Goal: Task Accomplishment & Management: Use online tool/utility

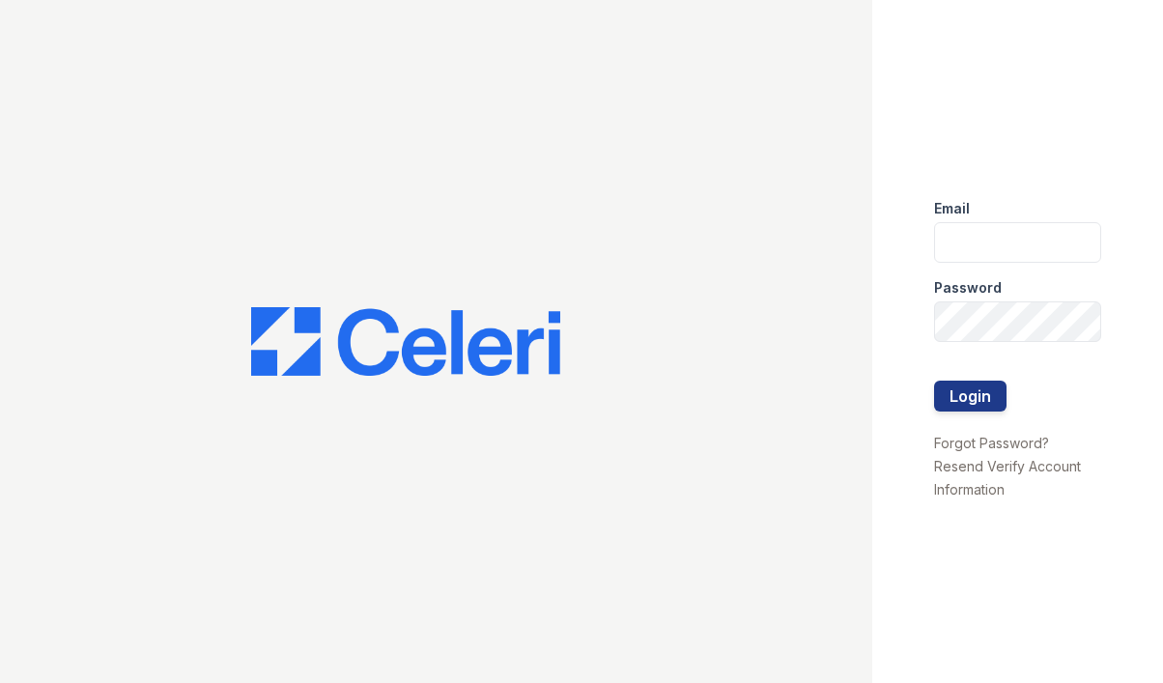
type input "[EMAIL_ADDRESS][DOMAIN_NAME]"
click at [970, 395] on button "Login" at bounding box center [970, 396] width 72 height 31
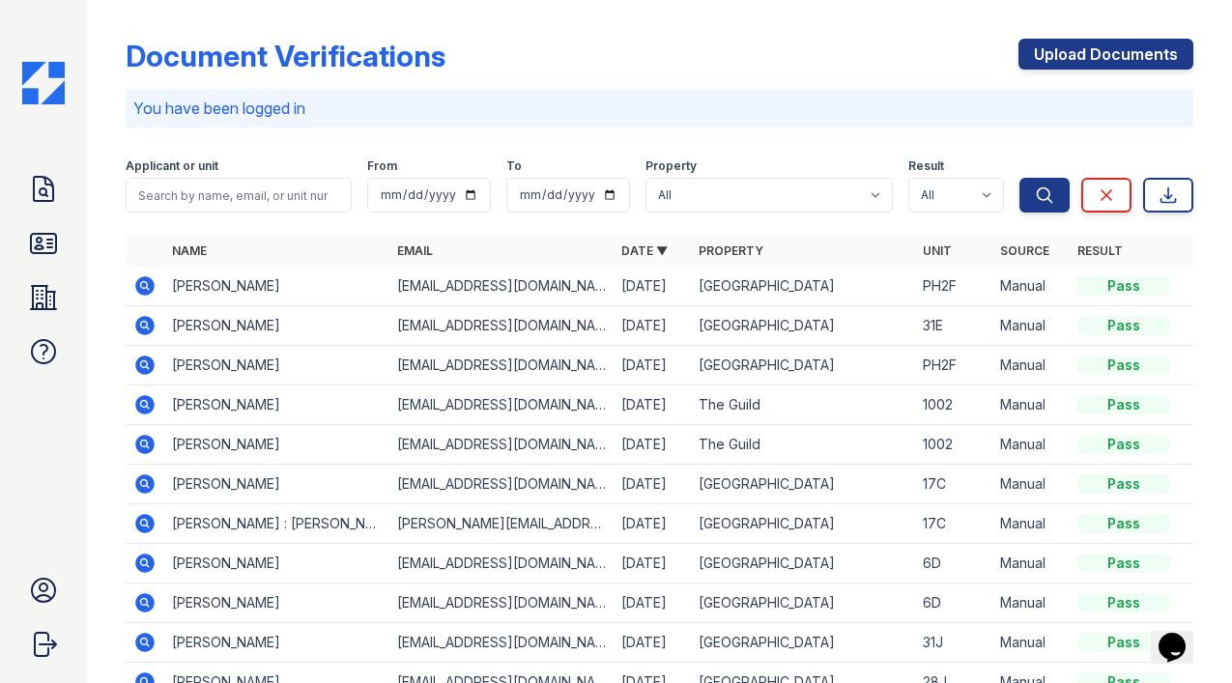
click at [112, 168] on div "Document Verifications Upload Documents You have been logged in Filter Applican…" at bounding box center [659, 341] width 1145 height 683
click at [52, 234] on icon at bounding box center [43, 243] width 25 height 19
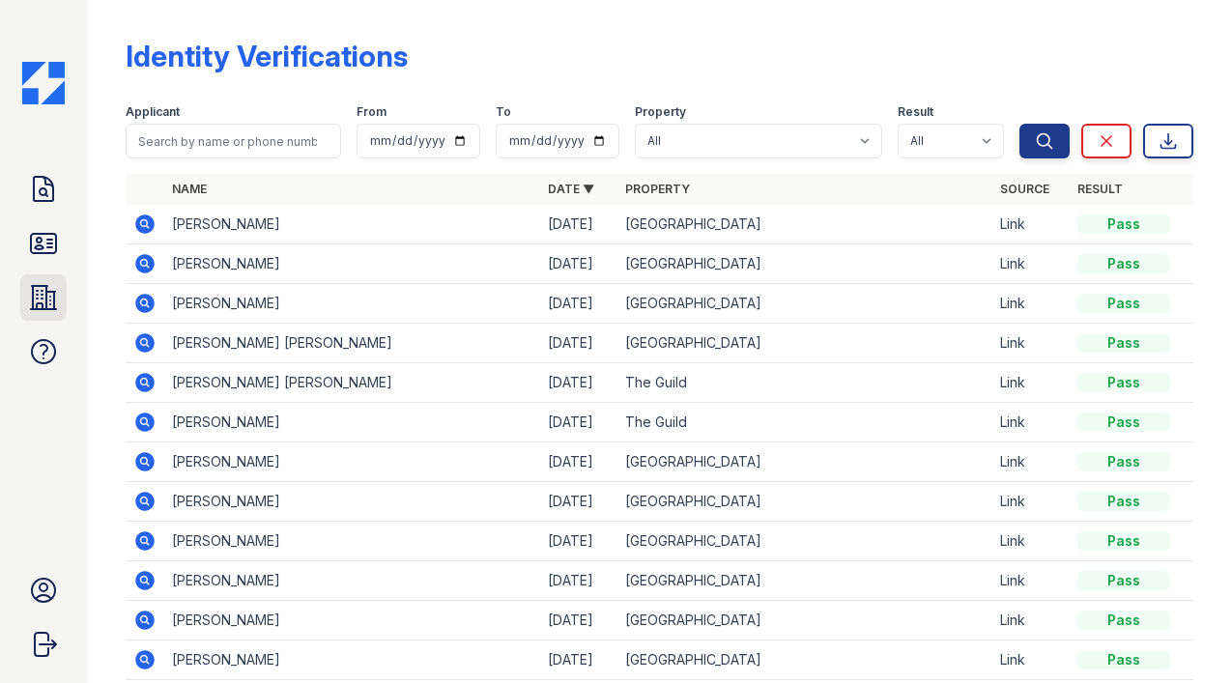
click at [39, 278] on link "Properties" at bounding box center [43, 297] width 46 height 46
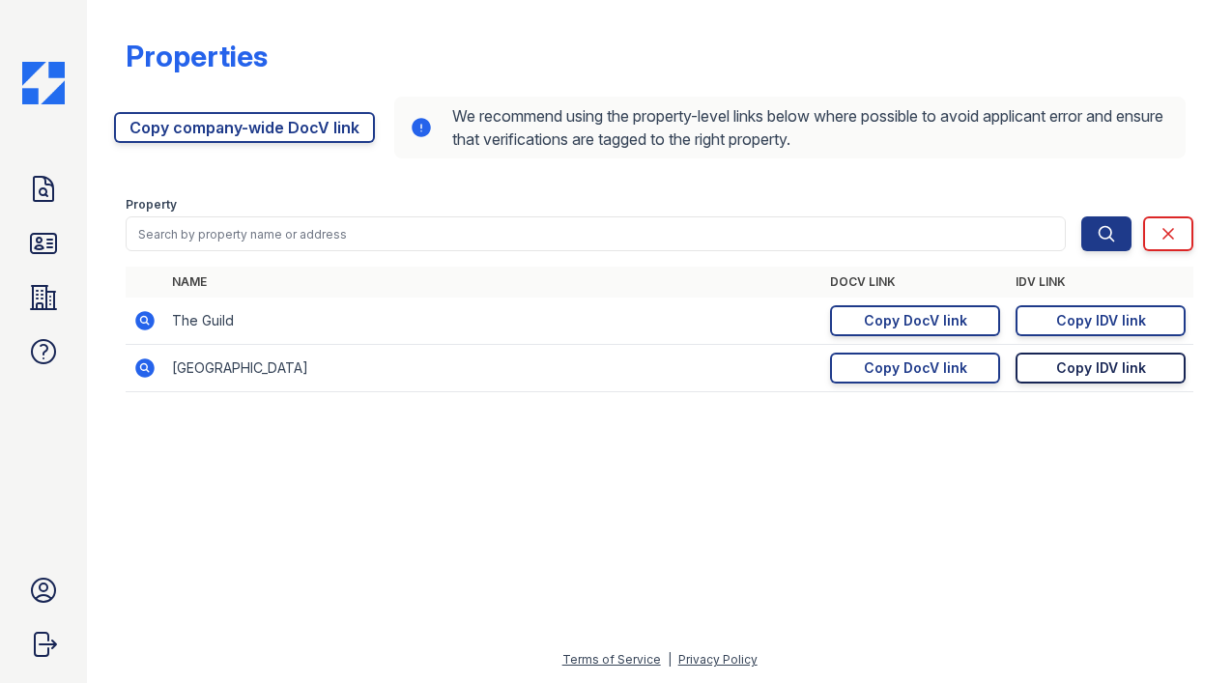
click at [1117, 371] on div "Copy IDV link" at bounding box center [1101, 367] width 90 height 19
click at [900, 375] on div "Copy DocV link" at bounding box center [915, 367] width 103 height 19
